Goal: Find specific page/section: Find specific page/section

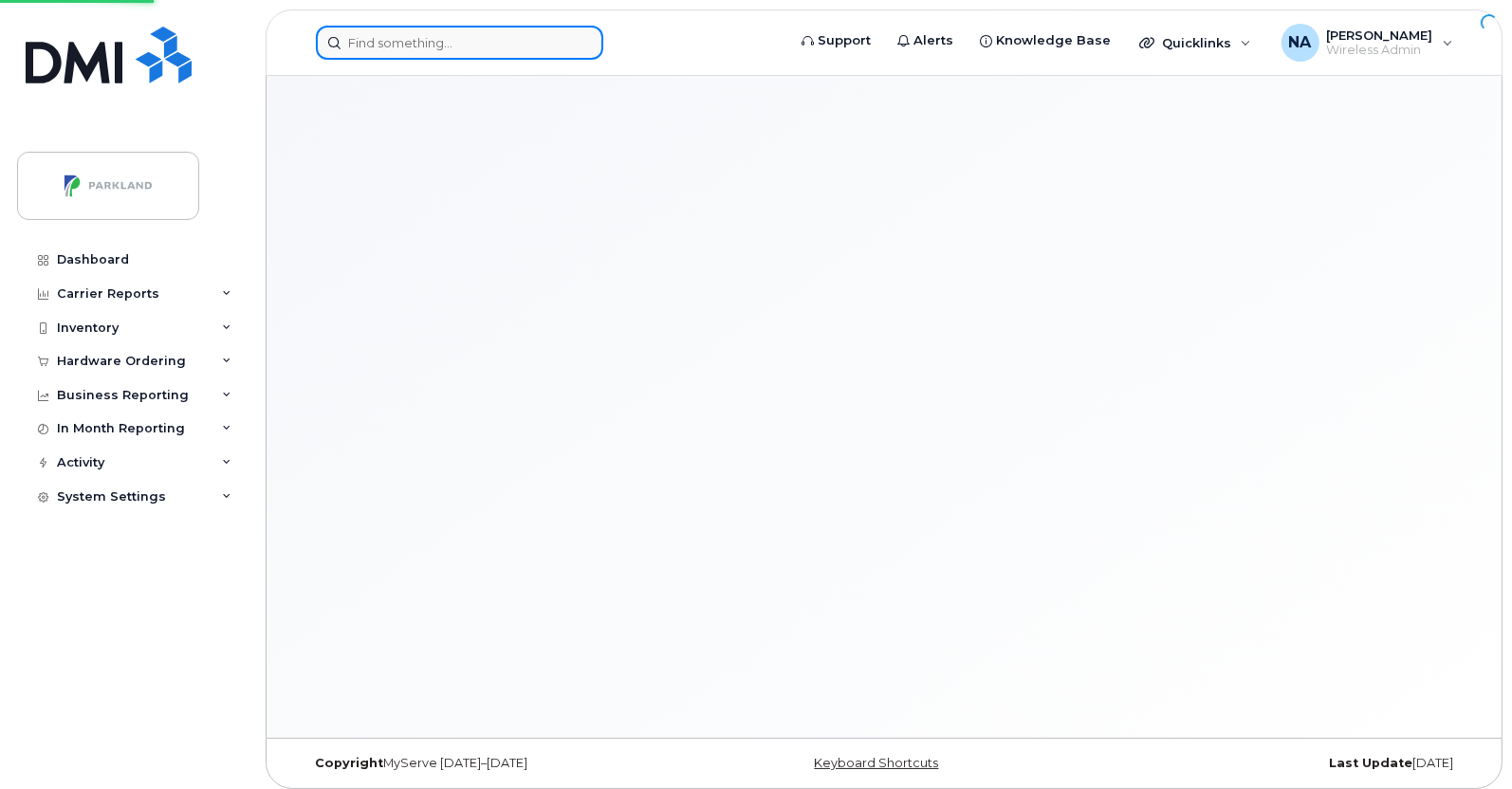
click at [498, 51] on input at bounding box center [460, 43] width 288 height 34
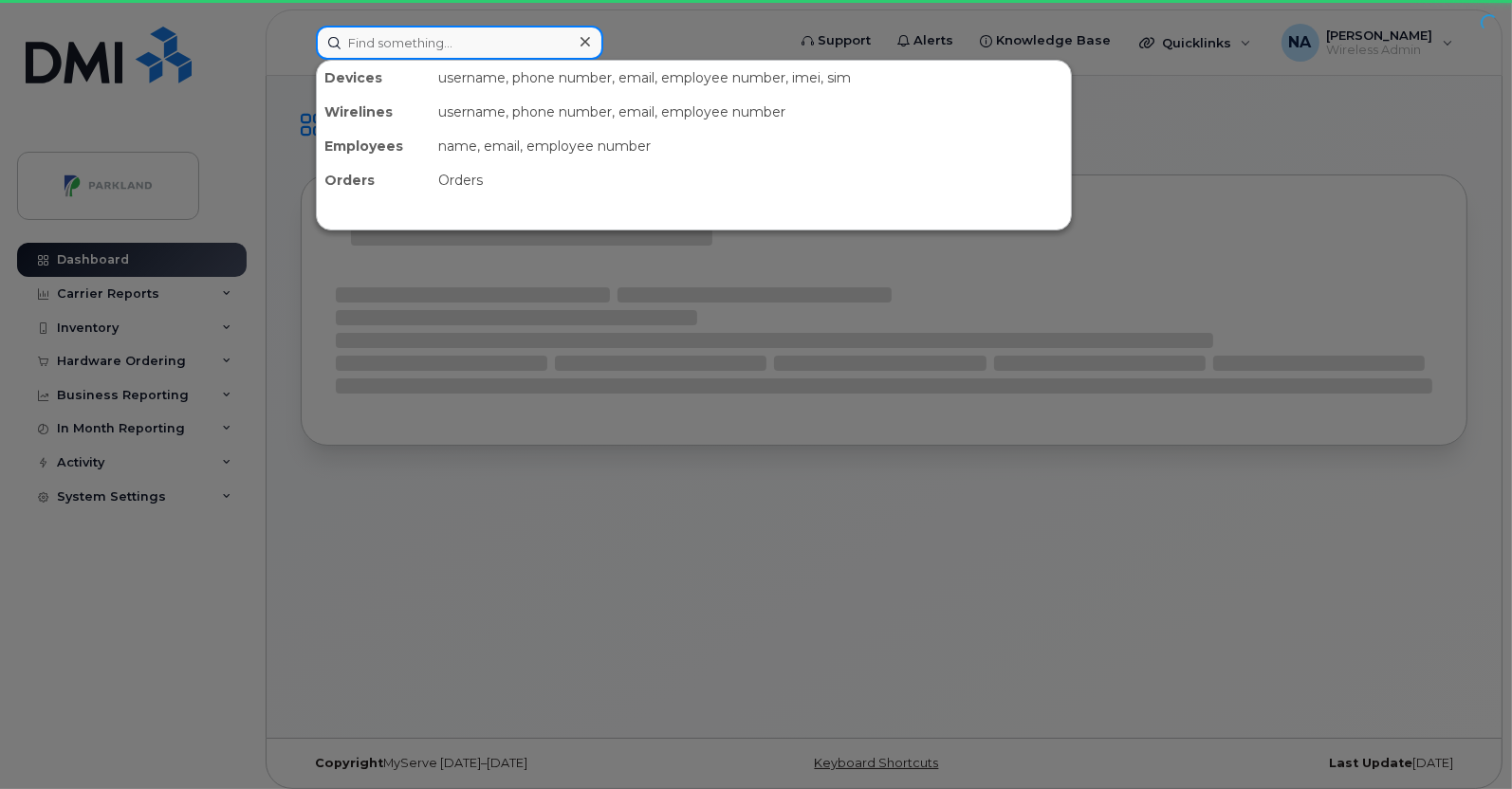
paste input "9024328394"
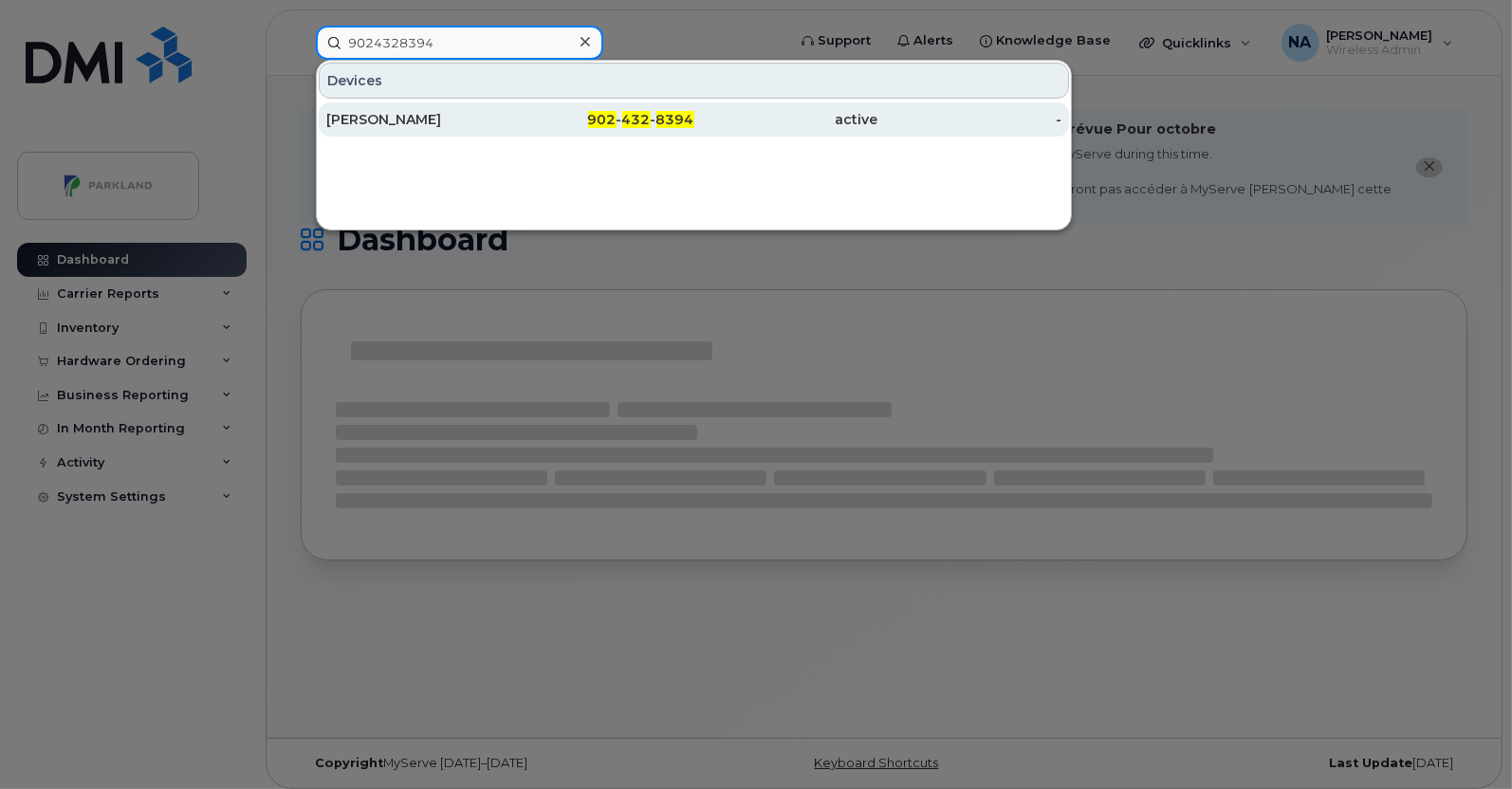
type input "9024328394"
click at [500, 112] on div "[PERSON_NAME]" at bounding box center [417, 119] width 184 height 19
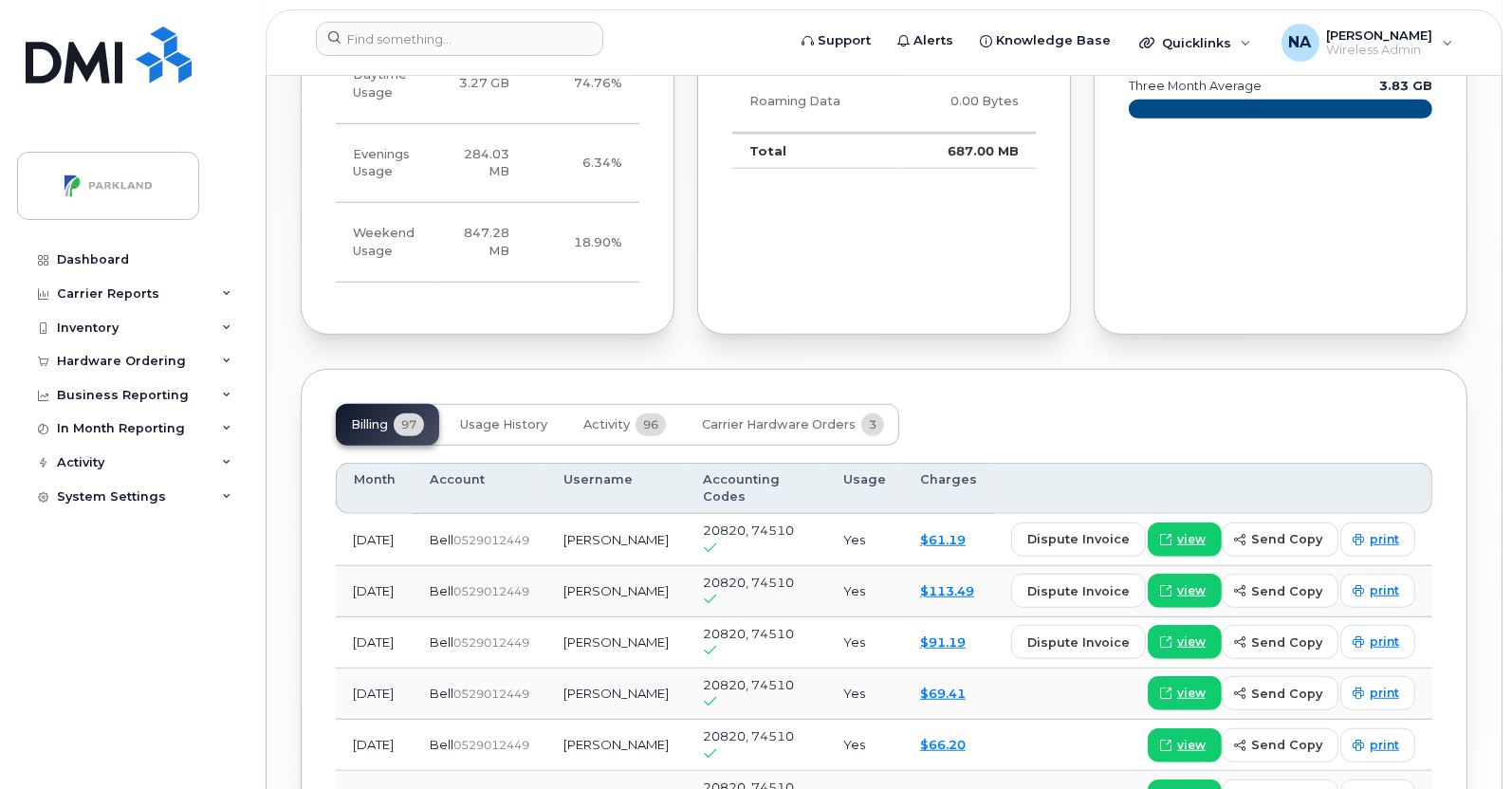
scroll to position [1548, 0]
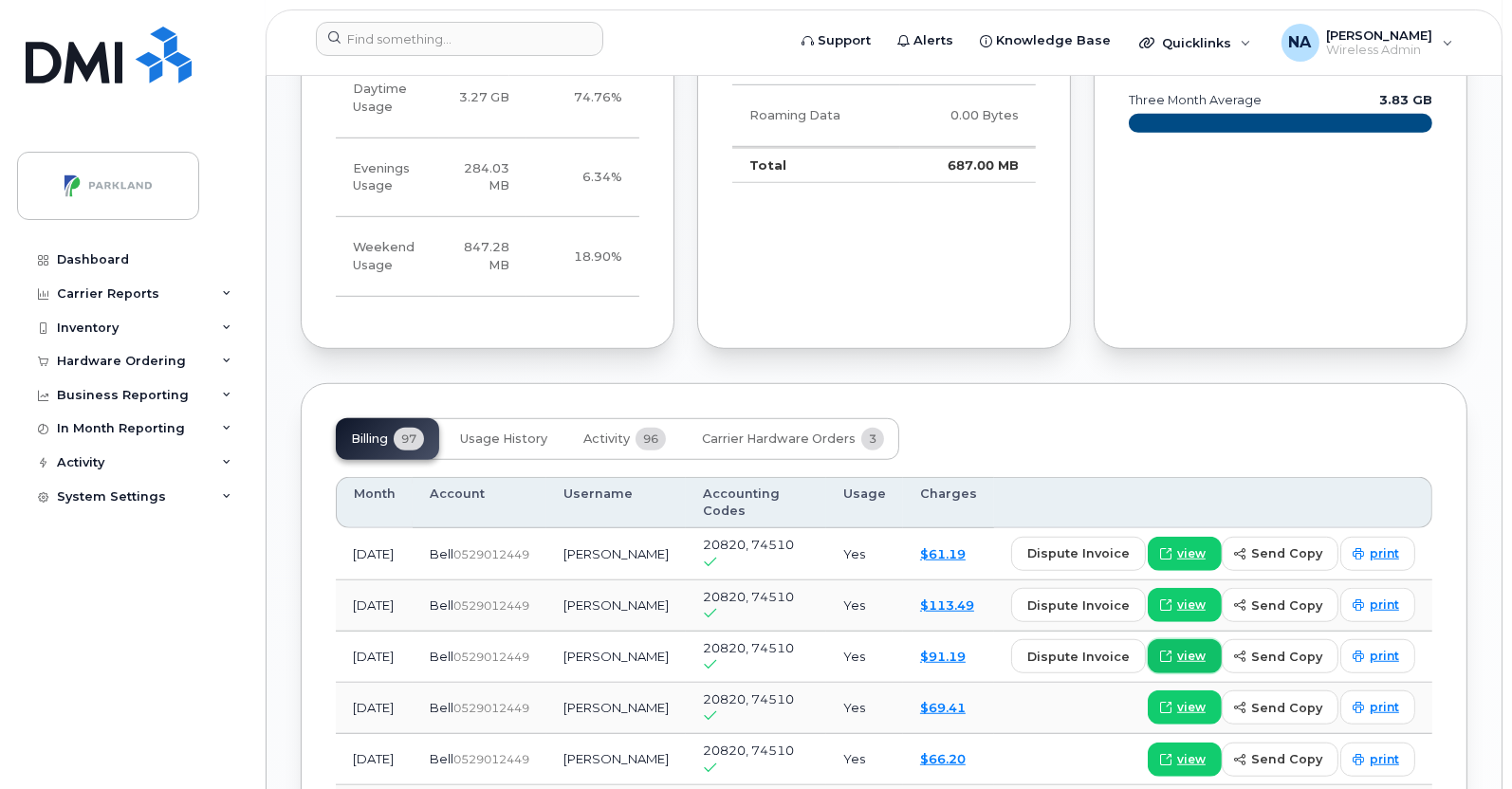
click at [1205, 648] on span "view" at bounding box center [1191, 657] width 29 height 17
